Goal: Entertainment & Leisure: Consume media (video, audio)

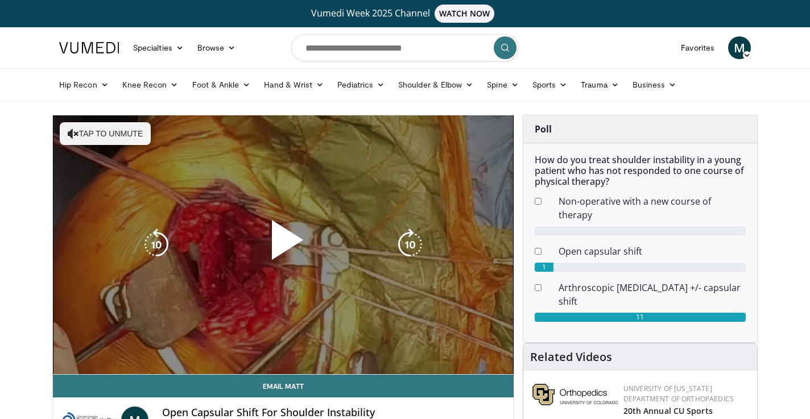
scroll to position [57, 0]
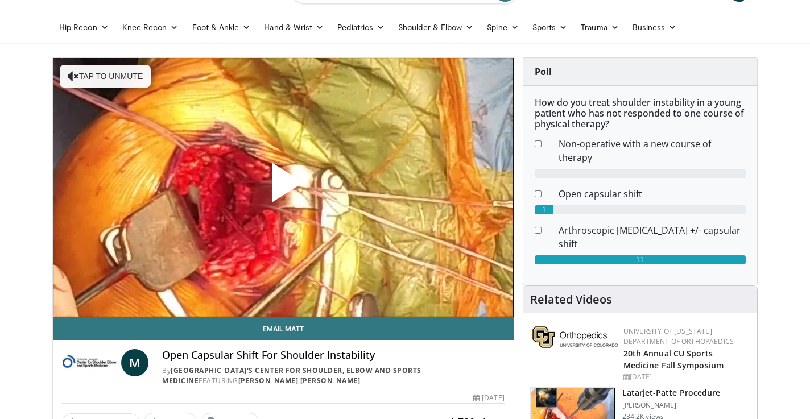
click at [283, 187] on span "Video Player" at bounding box center [283, 187] width 0 height 0
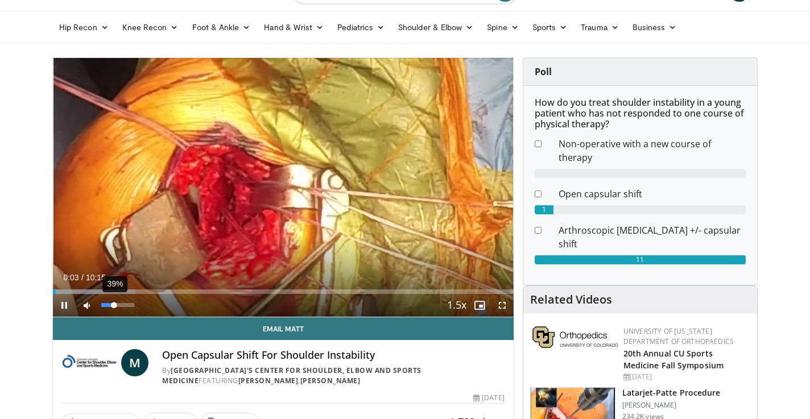
click at [114, 304] on div "39%" at bounding box center [117, 305] width 32 height 4
click at [121, 306] on div "60%" at bounding box center [117, 305] width 32 height 4
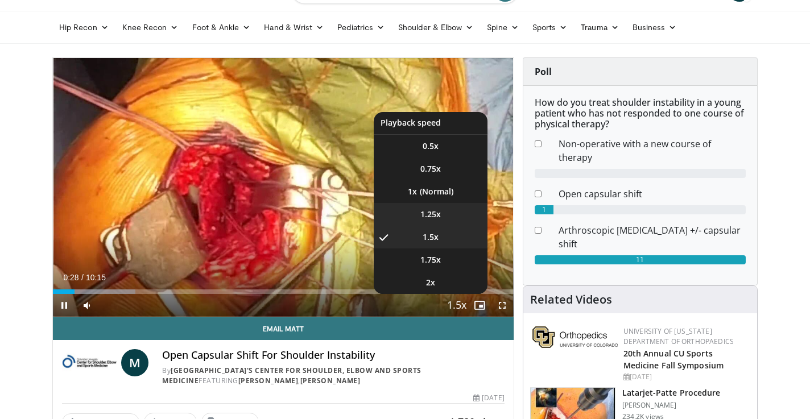
click at [437, 211] on span "1.25x" at bounding box center [430, 214] width 20 height 11
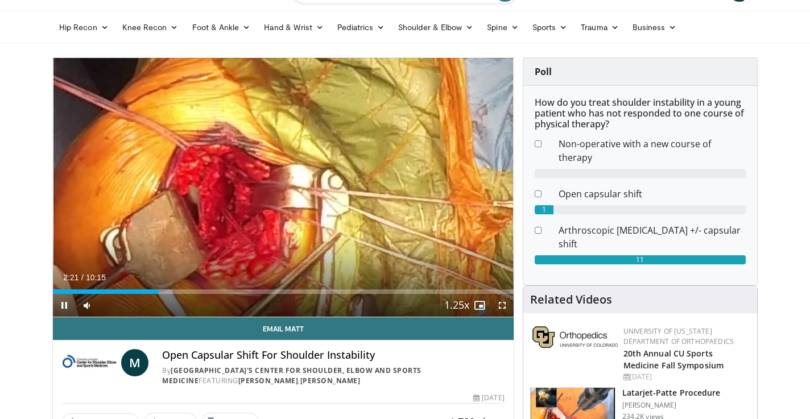
click at [502, 307] on span "Video Player" at bounding box center [502, 305] width 23 height 23
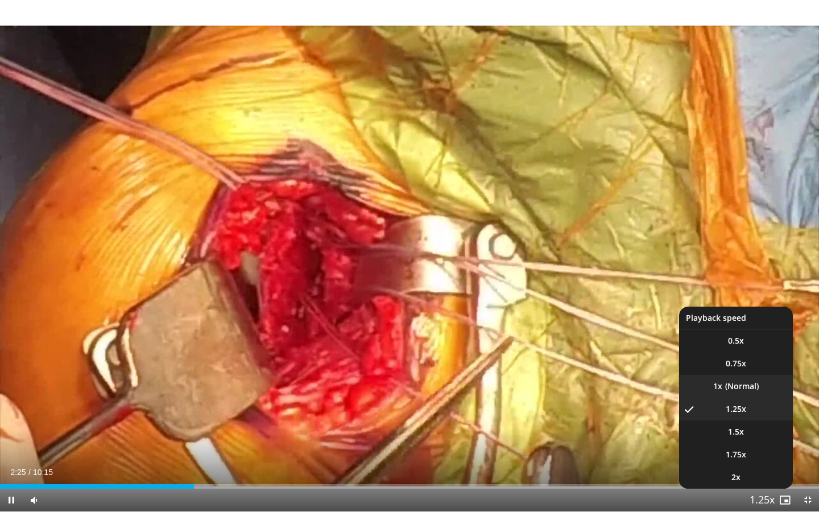
click at [740, 389] on li "1x" at bounding box center [736, 386] width 114 height 23
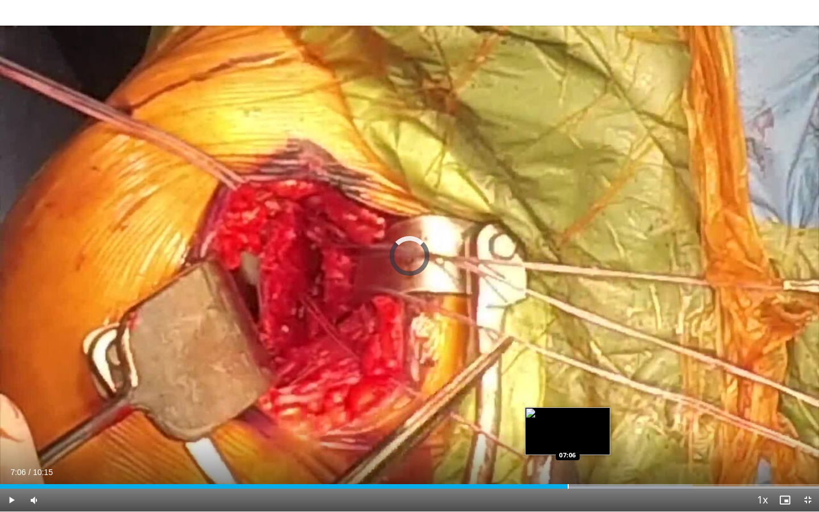
click at [568, 419] on div "Progress Bar" at bounding box center [568, 486] width 1 height 5
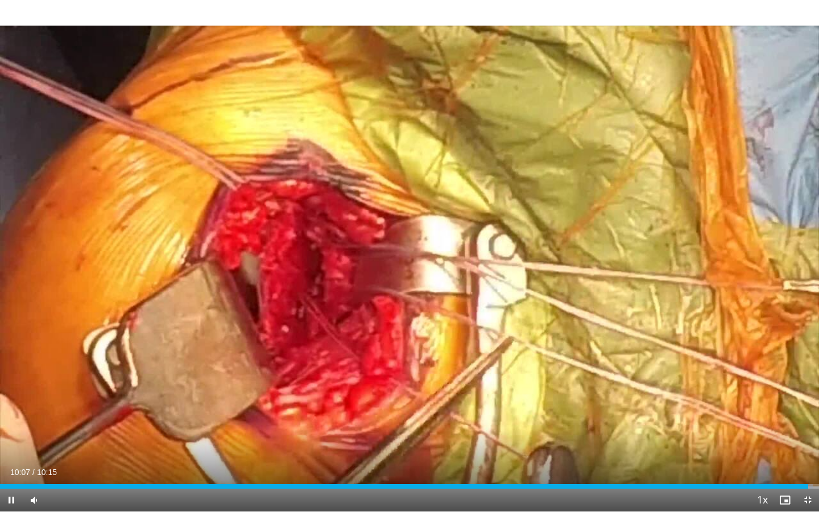
click at [809, 419] on span "Video Player" at bounding box center [807, 500] width 23 height 23
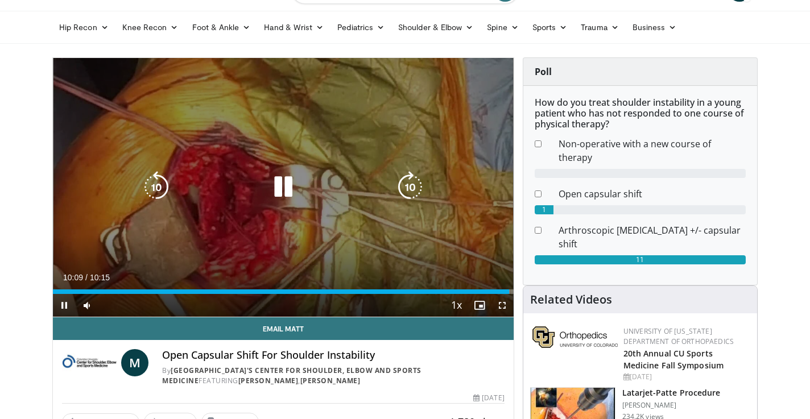
click at [300, 196] on div "Video Player" at bounding box center [283, 187] width 276 height 23
click at [280, 194] on icon "Video Player" at bounding box center [283, 187] width 32 height 32
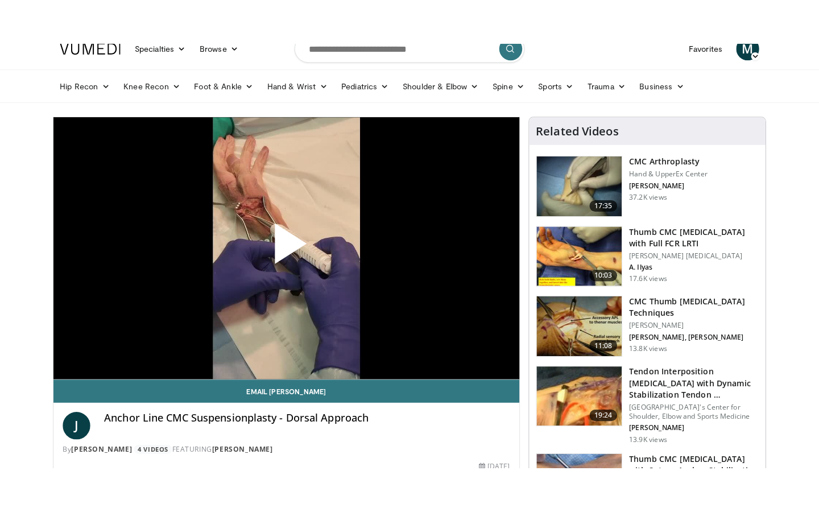
scroll to position [44, 0]
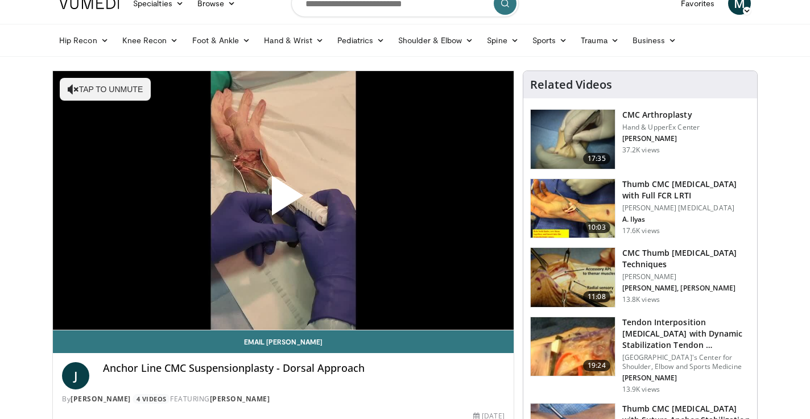
click at [283, 200] on span "Video Player" at bounding box center [283, 200] width 0 height 0
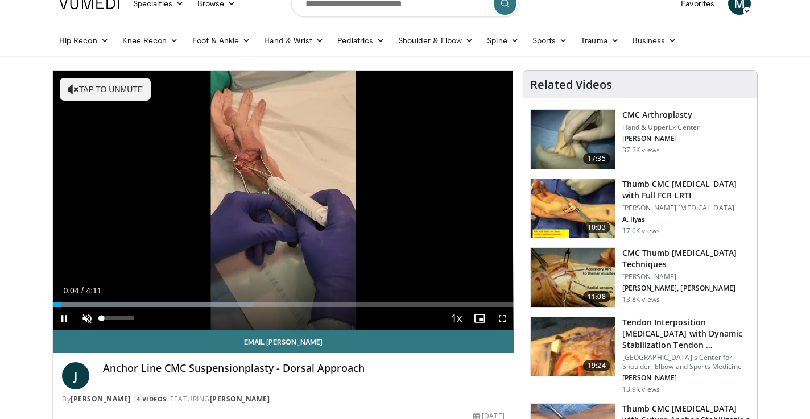
click at [88, 321] on span "Video Player" at bounding box center [87, 318] width 23 height 23
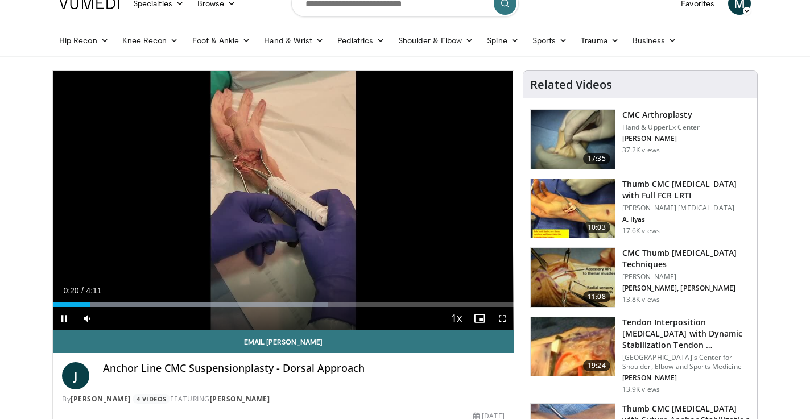
click at [506, 318] on span "Video Player" at bounding box center [502, 318] width 23 height 23
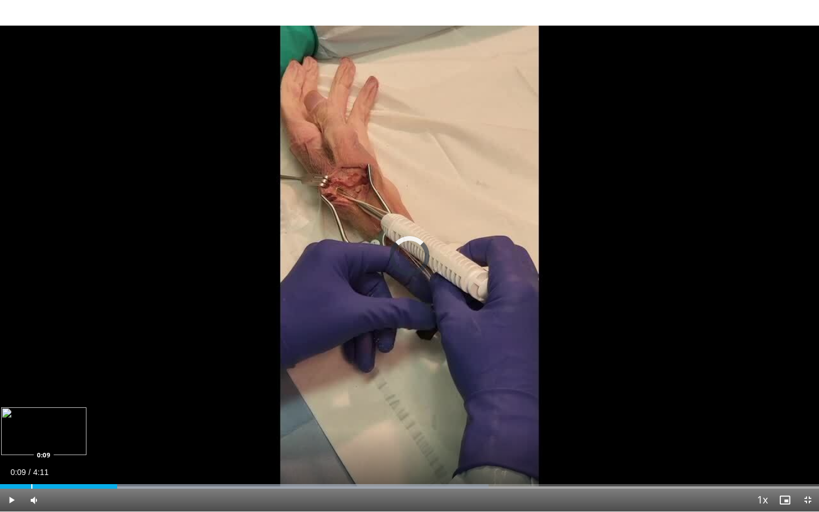
click at [31, 419] on div "Loaded : 59.62% 0:09 0:09" at bounding box center [409, 483] width 819 height 11
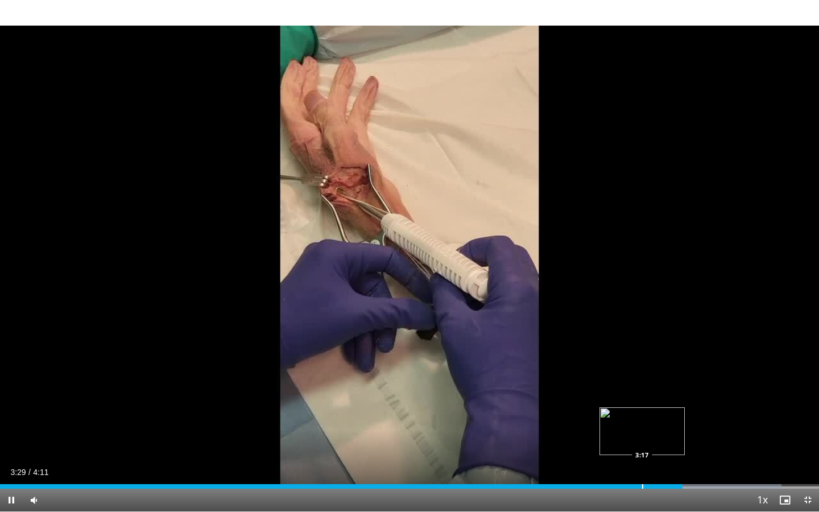
click at [642, 419] on div "Progress Bar" at bounding box center [642, 486] width 1 height 5
click at [601, 419] on div "Loaded : 99.97% 3:21 3:04" at bounding box center [409, 483] width 819 height 11
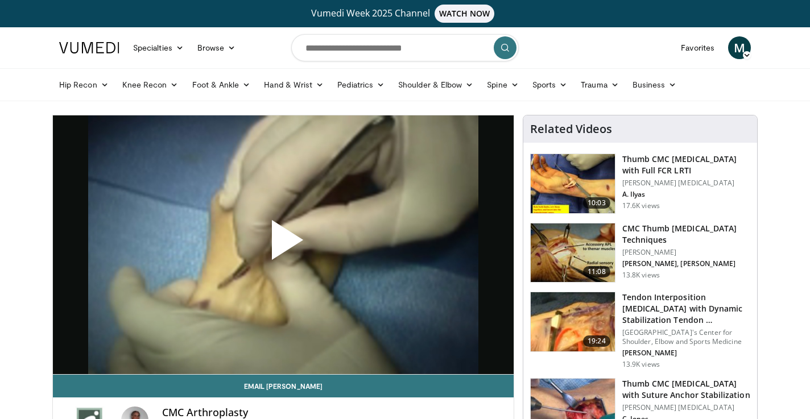
click at [667, 231] on h3 "CMC Thumb Arthroplasty Techniques" at bounding box center [686, 234] width 128 height 23
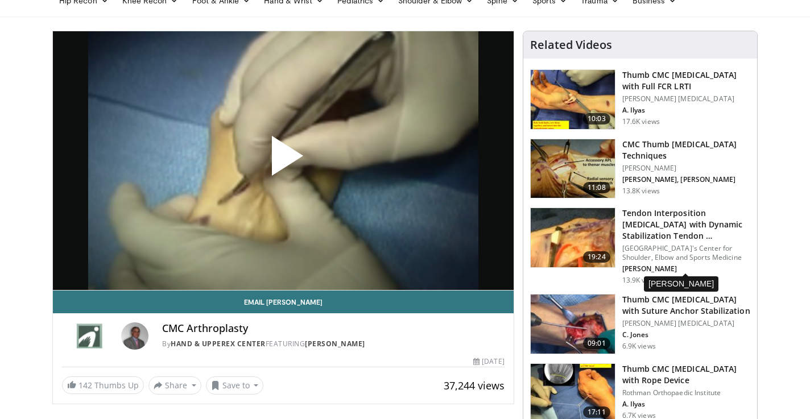
scroll to position [81, 0]
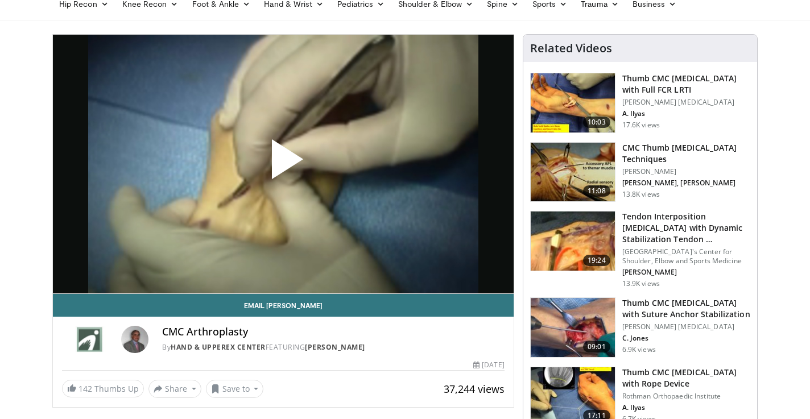
click at [668, 76] on h3 "Thumb CMC Arthroplasty with Full FCR LRTI" at bounding box center [686, 84] width 128 height 23
